Goal: Transaction & Acquisition: Purchase product/service

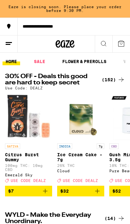
click at [114, 48] on button at bounding box center [121, 43] width 18 height 17
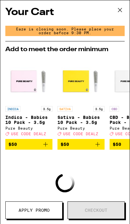
scroll to position [-1, 0]
click at [122, 14] on icon at bounding box center [119, 9] width 9 height 9
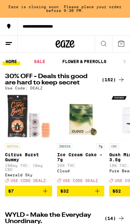
click at [117, 47] on button at bounding box center [121, 43] width 18 height 17
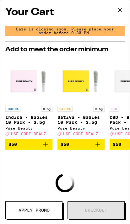
click at [125, 10] on button at bounding box center [119, 10] width 19 height 20
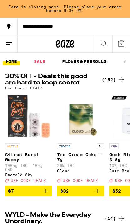
click at [7, 42] on line at bounding box center [9, 42] width 6 height 0
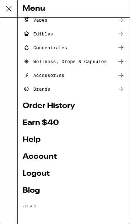
scroll to position [60, 0]
click at [11, 12] on icon at bounding box center [9, 9] width 13 height 13
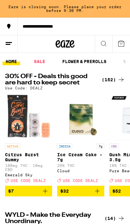
click at [118, 49] on button at bounding box center [121, 43] width 18 height 17
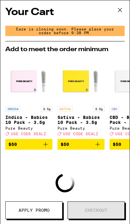
click at [122, 13] on icon at bounding box center [119, 9] width 9 height 9
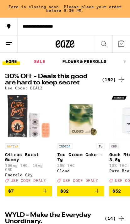
click at [106, 47] on button at bounding box center [104, 43] width 18 height 17
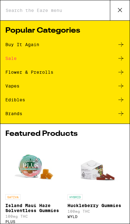
click at [16, 44] on div "Buy It Again" at bounding box center [22, 44] width 34 height 4
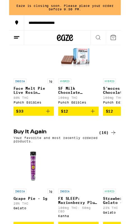
scroll to position [371, 0]
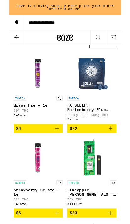
scroll to position [33, 0]
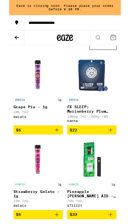
click at [123, 154] on button "$22" at bounding box center [95, 151] width 57 height 11
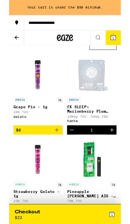
click at [114, 155] on button "Increment" at bounding box center [119, 151] width 11 height 11
click at [55, 155] on icon "Add to bag" at bounding box center [56, 151] width 8 height 8
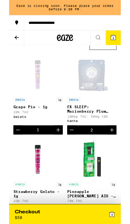
click at [55, 156] on button "Increment" at bounding box center [57, 151] width 11 height 11
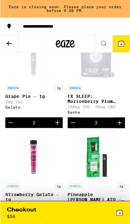
scroll to position [59, 0]
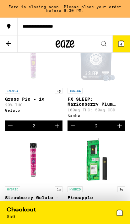
click at [57, 210] on div "Checkout $ 56" at bounding box center [36, 212] width 58 height 13
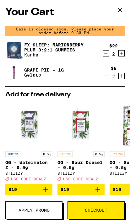
click at [102, 204] on button "Checkout" at bounding box center [95, 210] width 57 height 18
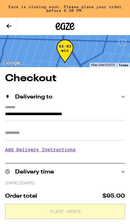
click at [25, 136] on input "Apt/Suite" at bounding box center [65, 132] width 120 height 15
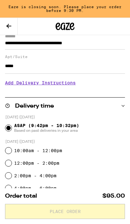
scroll to position [70, 0]
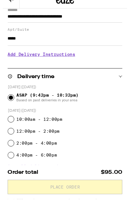
type input "*****"
click at [74, 76] on h3 "Add Delivery Instructions" at bounding box center [65, 83] width 120 height 14
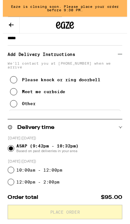
click at [21, 115] on button "Other" at bounding box center [21, 108] width 27 height 13
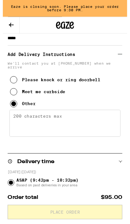
click at [40, 131] on textarea "Enter any other delivery instructions you want driver to know" at bounding box center [65, 129] width 116 height 28
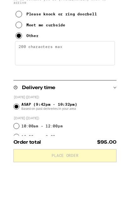
click at [36, 115] on textarea "Enter any other delivery instructions you want driver to know" at bounding box center [65, 129] width 116 height 28
click at [24, 115] on textarea "Enter any other delivery instructions you want driver to know" at bounding box center [65, 129] width 116 height 28
click at [30, 115] on textarea "Enter any other delivery instructions you want driver to know" at bounding box center [65, 129] width 116 height 28
click at [28, 115] on textarea "Enter any other delivery instructions you want driver to know" at bounding box center [65, 129] width 116 height 28
paste textarea "Meet me at front door of my apartment # 9 on second floor. If the entrance fron…"
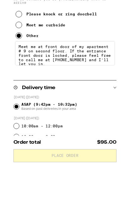
scroll to position [2, 0]
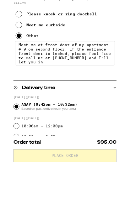
click at [20, 115] on textarea "Meet me at front door of my apartment # 9 on second floor. If the entrance fron…" at bounding box center [65, 129] width 116 height 28
type textarea "Meet me at front door of my apartment # 9 on second floor. If the entrance fron…"
click at [91, 72] on div "Please knock or ring doorbell Meet me curbside Other" at bounding box center [65, 93] width 120 height 43
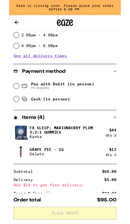
scroll to position [294, 0]
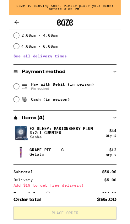
click at [14, 100] on icon at bounding box center [18, 101] width 8 height 8
click at [12, 100] on input "Pay with Debit (in person) Pin required" at bounding box center [8, 100] width 6 height 6
radio input "true"
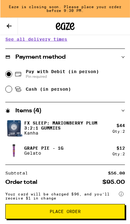
scroll to position [320, 0]
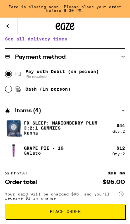
click at [89, 208] on button "Place Order" at bounding box center [65, 211] width 120 height 15
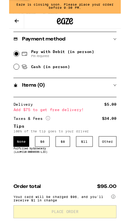
scroll to position [334, 0]
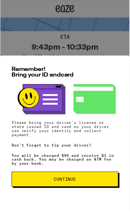
scroll to position [32, 0]
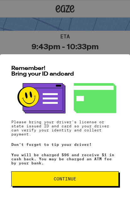
click at [88, 180] on span "Continue" at bounding box center [65, 178] width 96 height 4
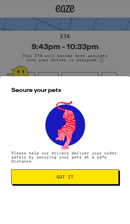
click at [96, 181] on button "Got it" at bounding box center [64, 176] width 107 height 15
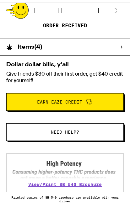
scroll to position [0, 0]
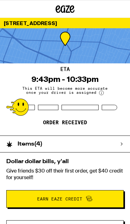
click at [86, 79] on div "9:43pm - 10:33pm" at bounding box center [64, 79] width 67 height 9
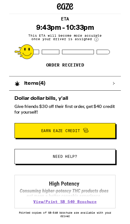
scroll to position [48, 0]
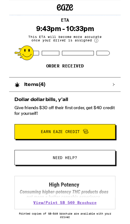
click at [101, 113] on h2 "Dollar dollar bills, y'all" at bounding box center [64, 116] width 117 height 6
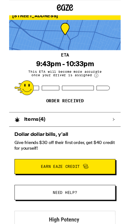
scroll to position [0, 0]
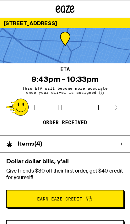
click at [105, 64] on div "ETA 9:43pm - 10:33pm This ETA will become more accurate once your driver is ass…" at bounding box center [65, 99] width 130 height 72
click at [91, 84] on div "ETA 9:43pm - 10:33pm This ETA will become more accurate once your driver is ass…" at bounding box center [65, 99] width 130 height 72
click at [112, 137] on div "Items ( 4 )" at bounding box center [61, 143] width 123 height 16
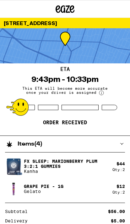
click at [112, 137] on div "Items ( 4 )" at bounding box center [61, 143] width 123 height 16
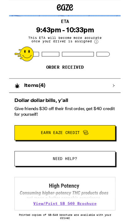
click at [115, 96] on div "Items ( 4 )" at bounding box center [61, 99] width 123 height 16
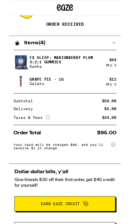
scroll to position [96, 0]
